Goal: Check status

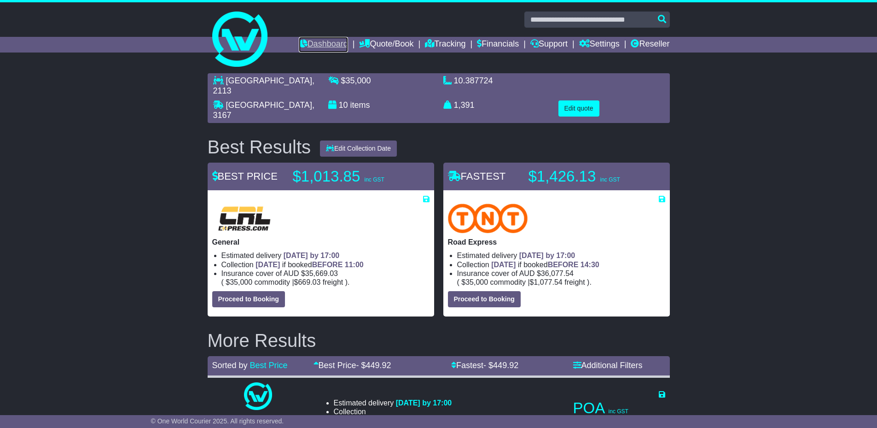
click at [302, 42] on link "Dashboard" at bounding box center [323, 45] width 49 height 16
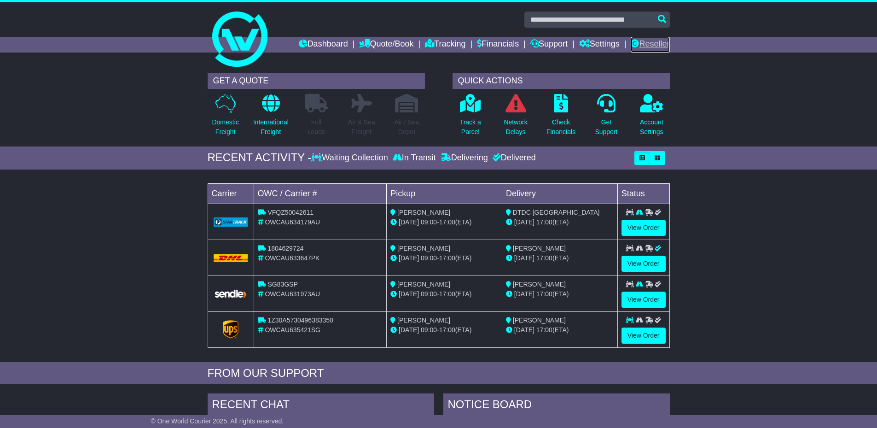
click at [647, 46] on link "Reseller" at bounding box center [650, 45] width 39 height 16
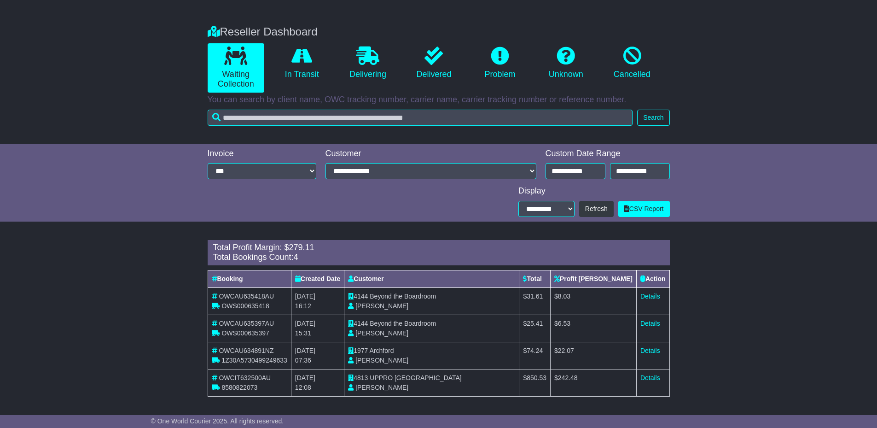
scroll to position [146, 0]
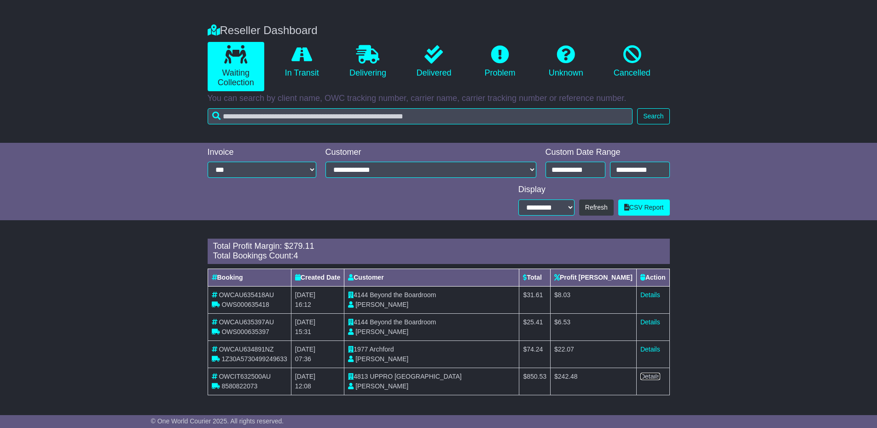
click at [652, 377] on link "Details" at bounding box center [650, 375] width 20 height 7
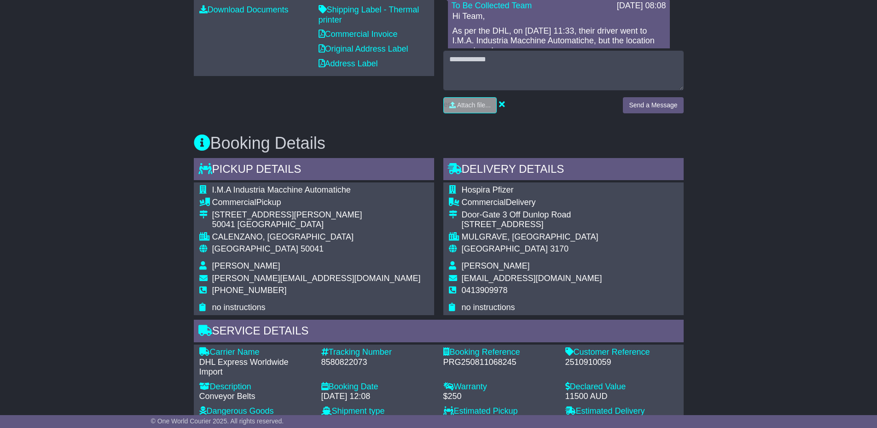
scroll to position [368, 0]
